Goal: Obtain resource: Download file/media

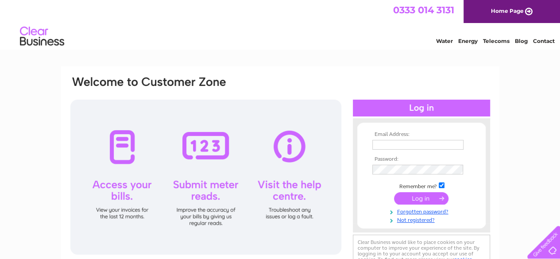
type input "[EMAIL_ADDRESS][DOMAIN_NAME]"
click at [432, 197] on input "submit" at bounding box center [421, 198] width 54 height 12
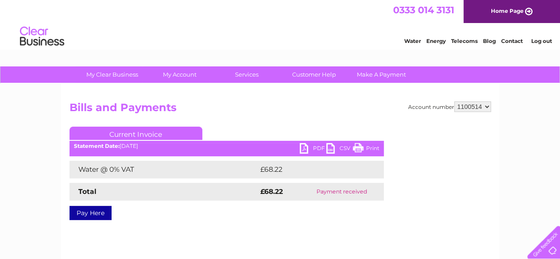
click at [315, 151] on link "PDF" at bounding box center [313, 149] width 27 height 13
click at [487, 107] on select "1100514" at bounding box center [472, 106] width 37 height 11
click at [488, 108] on select "1100514" at bounding box center [472, 106] width 37 height 11
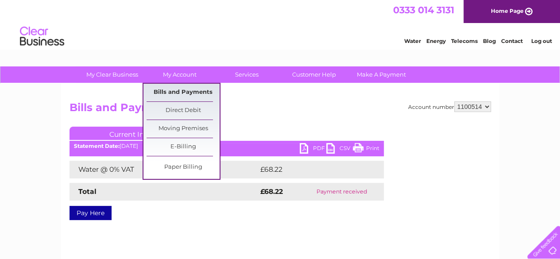
click at [175, 94] on link "Bills and Payments" at bounding box center [183, 93] width 73 height 18
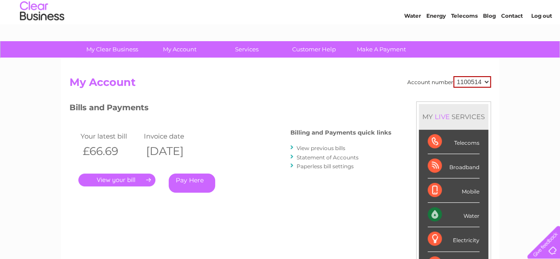
scroll to position [44, 0]
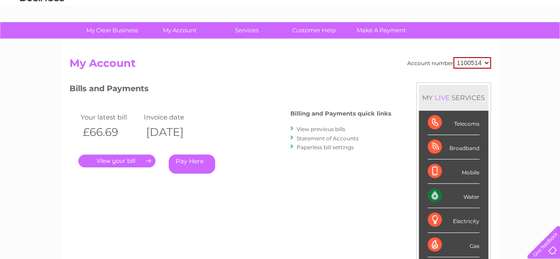
click at [128, 162] on link "." at bounding box center [116, 161] width 77 height 13
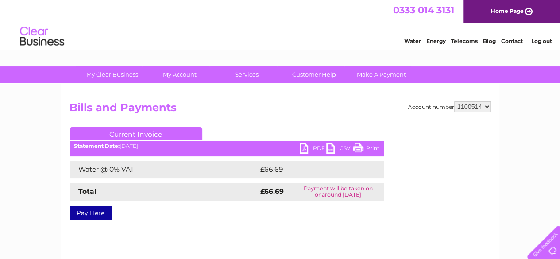
click at [313, 150] on link "PDF" at bounding box center [313, 149] width 27 height 13
